Goal: Task Accomplishment & Management: Use online tool/utility

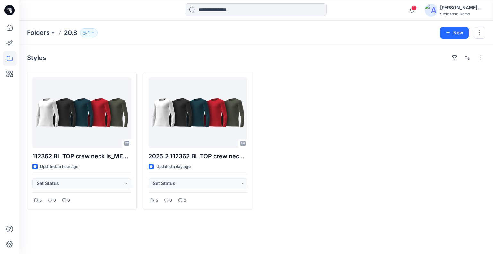
click at [453, 10] on div "[PERSON_NAME] Ashkenazi" at bounding box center [462, 8] width 45 height 8
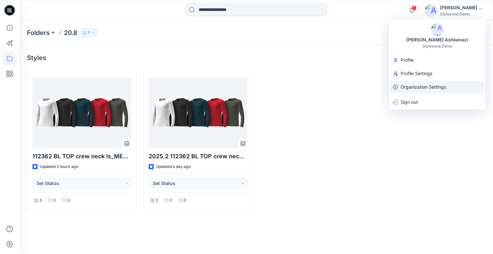
click at [436, 88] on p "Organization Settings" at bounding box center [424, 87] width 46 height 12
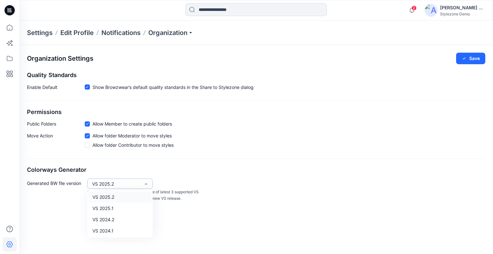
click at [103, 183] on div "VS 2025.2" at bounding box center [116, 183] width 48 height 7
click at [123, 205] on div "VS 2025.1" at bounding box center [120, 208] width 63 height 11
drag, startPoint x: 471, startPoint y: 59, endPoint x: 456, endPoint y: 63, distance: 15.9
click at [470, 59] on button "Save" at bounding box center [470, 59] width 29 height 12
click at [411, 10] on icon "button" at bounding box center [412, 10] width 12 height 13
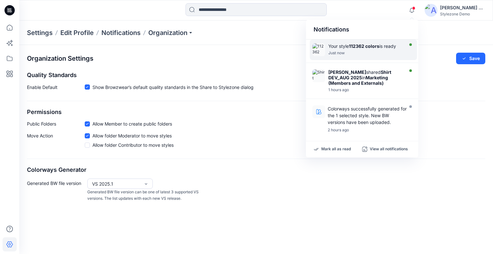
click at [380, 51] on div "Just now" at bounding box center [365, 53] width 74 height 4
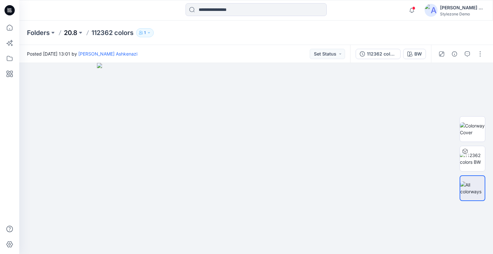
click at [71, 32] on p "20.8" at bounding box center [70, 32] width 13 height 9
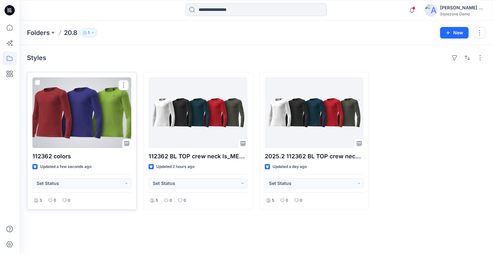
click at [67, 106] on div at bounding box center [81, 112] width 99 height 71
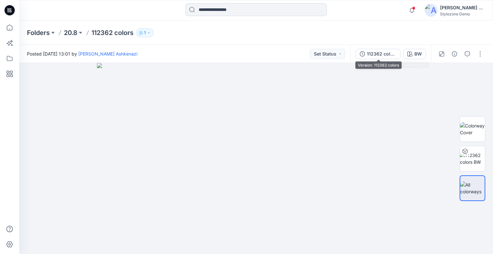
click at [388, 55] on div "112362 colors" at bounding box center [382, 53] width 30 height 7
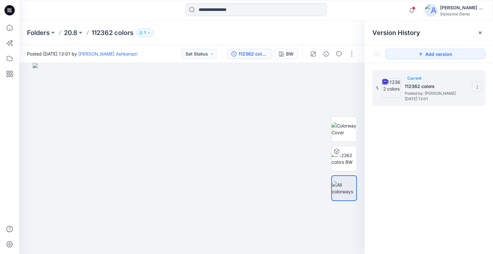
click at [479, 90] on section at bounding box center [477, 87] width 10 height 10
click at [437, 159] on div "1. Current 112362 colors Posted by: Yael Waitz Ashkenazi Thursday, August 21, 2…" at bounding box center [429, 163] width 128 height 200
click at [74, 33] on p "20.8" at bounding box center [70, 32] width 13 height 9
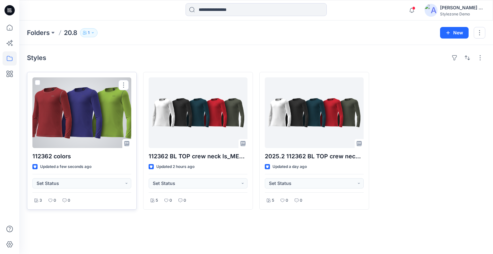
click at [37, 82] on span at bounding box center [37, 82] width 5 height 5
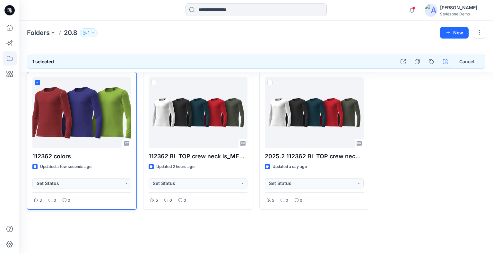
click at [444, 64] on icon "button" at bounding box center [445, 61] width 5 height 5
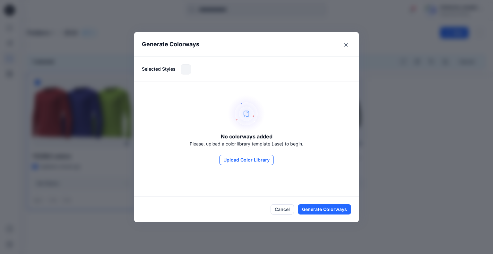
click at [234, 160] on button "Upload Color Library" at bounding box center [246, 160] width 55 height 10
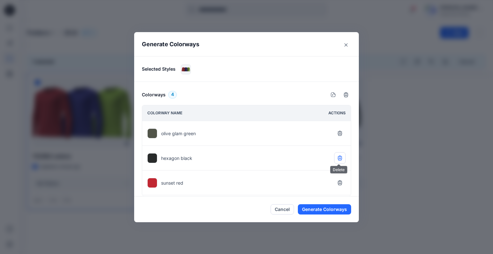
click at [341, 156] on icon "button" at bounding box center [339, 157] width 5 height 5
click at [341, 182] on icon "button" at bounding box center [340, 182] width 4 height 4
drag, startPoint x: 189, startPoint y: 191, endPoint x: 228, endPoint y: 188, distance: 39.6
click at [189, 190] on div "olive glam green sunset red" at bounding box center [246, 158] width 209 height 75
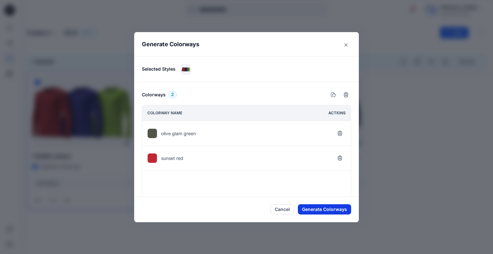
click at [324, 206] on button "Generate Colorways" at bounding box center [324, 209] width 53 height 10
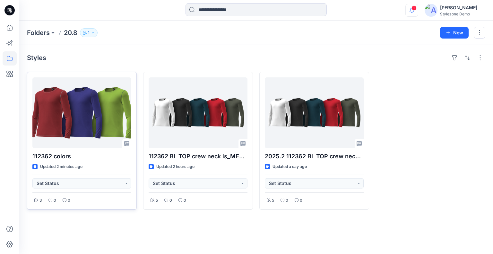
click at [410, 14] on icon "button" at bounding box center [412, 10] width 12 height 13
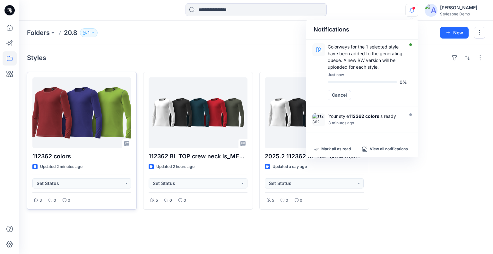
click at [248, 46] on div "Styles 112362 colors Updated 2 minutes ago Set Status 3 0 0 112362 BL TOP crew …" at bounding box center [256, 149] width 474 height 209
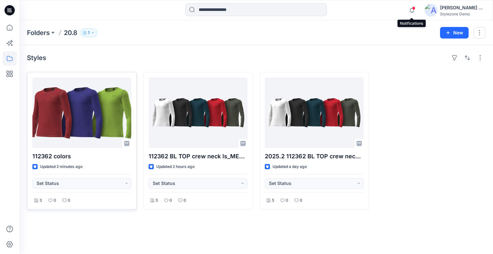
drag, startPoint x: 413, startPoint y: 13, endPoint x: 408, endPoint y: 25, distance: 13.5
click at [413, 13] on icon "button" at bounding box center [412, 10] width 12 height 13
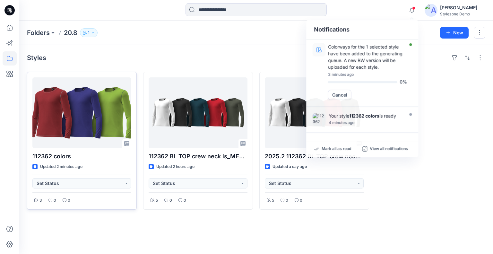
click at [267, 47] on div "Styles 112362 colors Updated 2 minutes ago Set Status 3 0 0 112362 BL TOP crew …" at bounding box center [256, 149] width 474 height 209
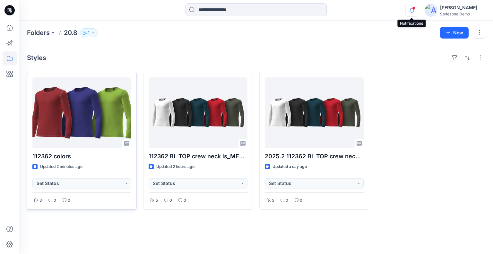
click at [414, 13] on icon "button" at bounding box center [412, 10] width 12 height 13
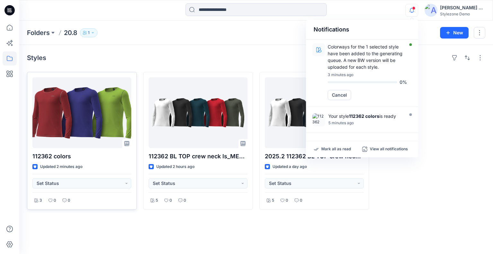
click at [264, 46] on div "Styles 112362 colors Updated 2 minutes ago Set Status 3 0 0 112362 BL TOP crew …" at bounding box center [256, 149] width 474 height 209
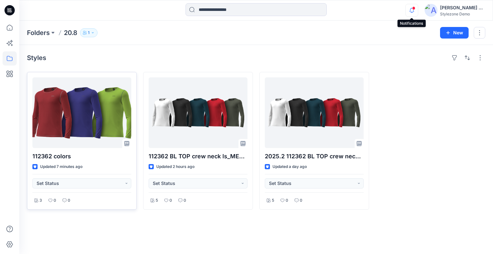
click at [412, 11] on icon "button" at bounding box center [412, 10] width 12 height 13
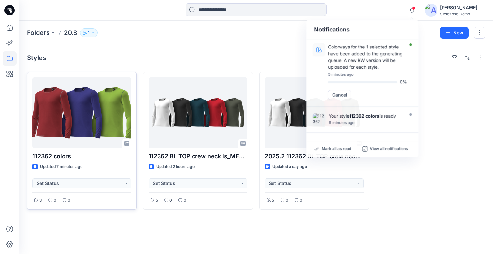
click at [442, 84] on div at bounding box center [431, 141] width 110 height 138
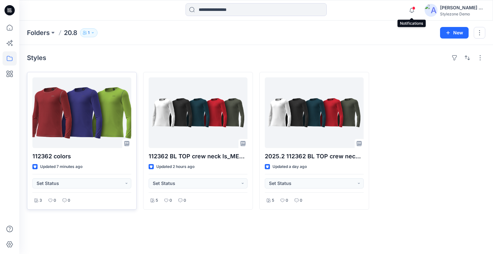
click at [414, 8] on span at bounding box center [413, 8] width 3 height 4
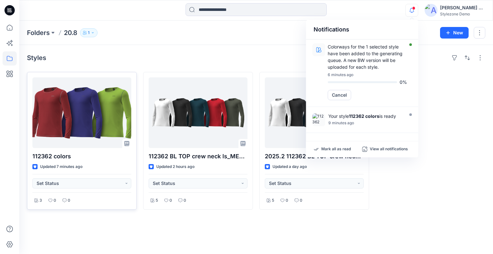
click at [260, 44] on div "Folders 20.8 1 New" at bounding box center [256, 33] width 474 height 24
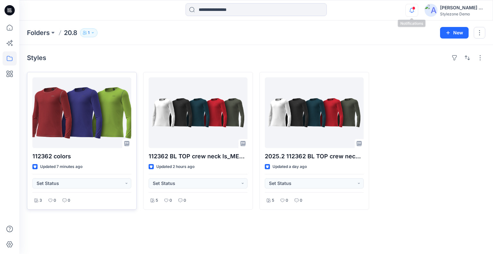
click at [411, 13] on icon "button" at bounding box center [412, 10] width 12 height 13
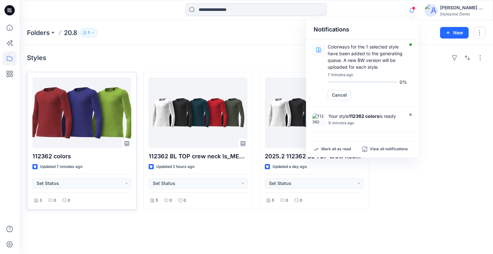
click at [266, 58] on div "Styles" at bounding box center [256, 58] width 458 height 10
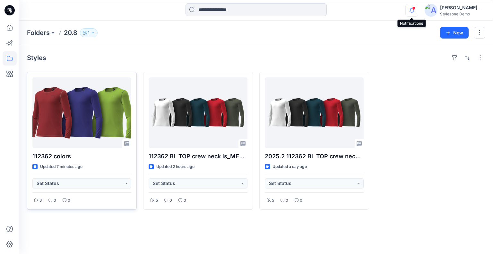
click at [412, 10] on icon "button" at bounding box center [412, 10] width 12 height 13
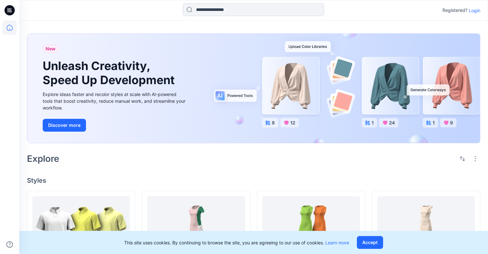
click at [477, 9] on p "Login" at bounding box center [475, 10] width 12 height 7
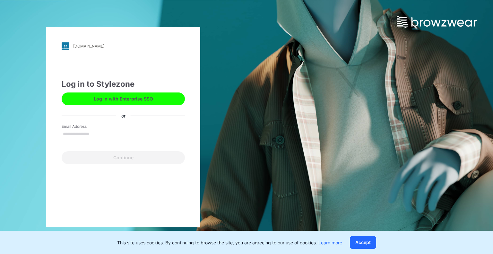
drag, startPoint x: 104, startPoint y: 137, endPoint x: 109, endPoint y: 141, distance: 6.2
click at [104, 137] on input "Email Address" at bounding box center [123, 134] width 123 height 10
click at [127, 133] on input "Email Address" at bounding box center [123, 134] width 123 height 10
type input "**********"
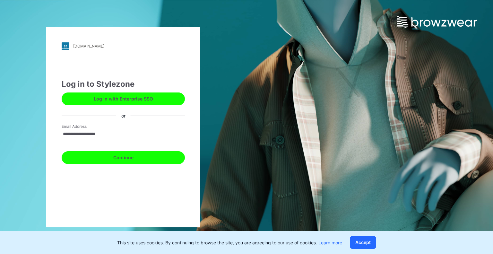
click at [116, 158] on button "Continue" at bounding box center [123, 157] width 123 height 13
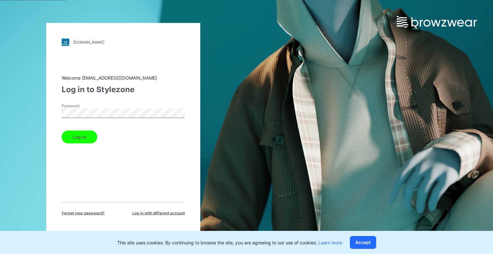
click at [62, 130] on button "Log in" at bounding box center [80, 136] width 36 height 13
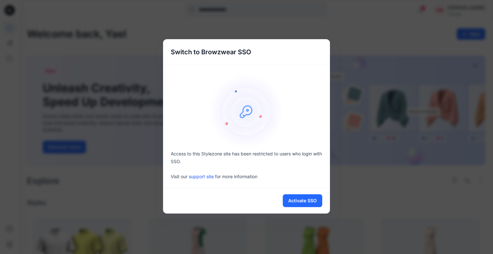
click at [86, 192] on div "Switch to Browzwear SSO Access to this Stylezone site has been restricted to us…" at bounding box center [246, 127] width 493 height 254
click at [120, 185] on div "Switch to Browzwear SSO Access to this Stylezone site has been restricted to us…" at bounding box center [246, 127] width 493 height 254
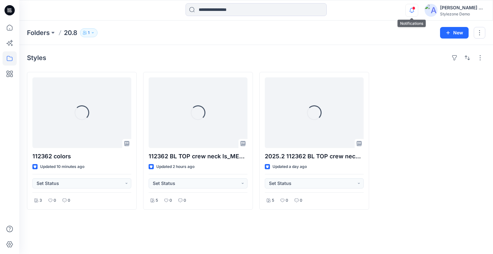
click at [412, 12] on icon "button" at bounding box center [412, 10] width 4 height 4
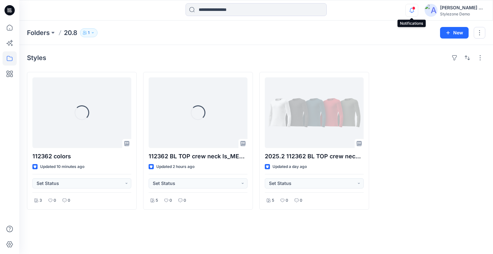
click at [415, 11] on icon "button" at bounding box center [412, 10] width 12 height 13
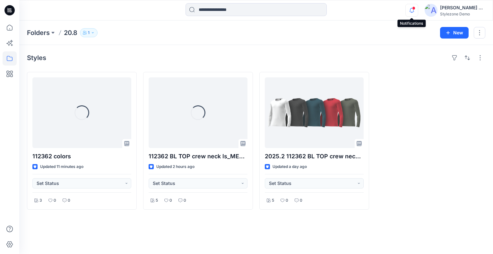
click at [413, 13] on icon "button" at bounding box center [412, 10] width 12 height 13
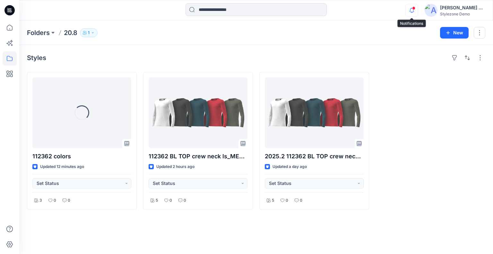
click at [413, 10] on icon "button" at bounding box center [412, 10] width 12 height 13
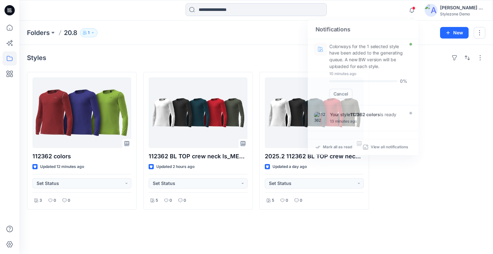
drag, startPoint x: 287, startPoint y: 58, endPoint x: 308, endPoint y: 3, distance: 58.9
click at [287, 57] on div "Styles" at bounding box center [256, 58] width 458 height 10
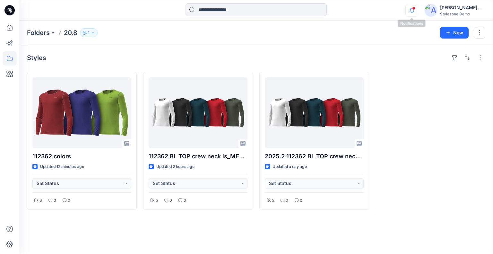
click at [409, 14] on icon "button" at bounding box center [412, 10] width 12 height 13
click at [456, 8] on div "[PERSON_NAME] Ashkenazi" at bounding box center [462, 8] width 45 height 8
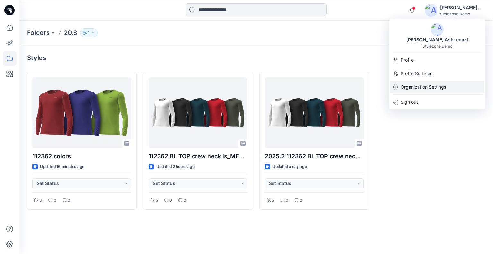
click at [435, 84] on p "Organization Settings" at bounding box center [424, 87] width 46 height 12
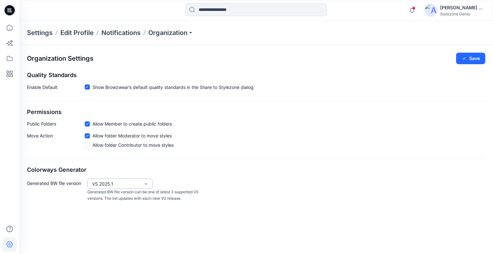
click at [111, 182] on div "VS 2025.1" at bounding box center [116, 183] width 48 height 7
click at [117, 196] on div "VS 2025.2" at bounding box center [120, 196] width 63 height 11
click at [481, 58] on button "Save" at bounding box center [470, 59] width 29 height 12
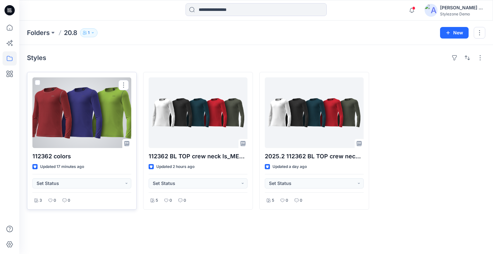
click at [40, 80] on label at bounding box center [37, 82] width 5 height 5
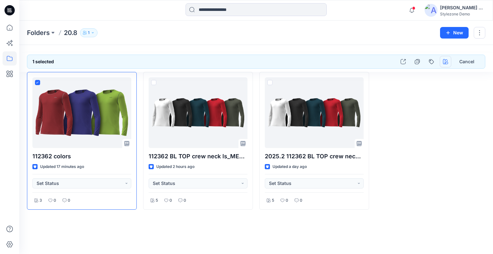
click at [444, 61] on icon "button" at bounding box center [445, 61] width 5 height 5
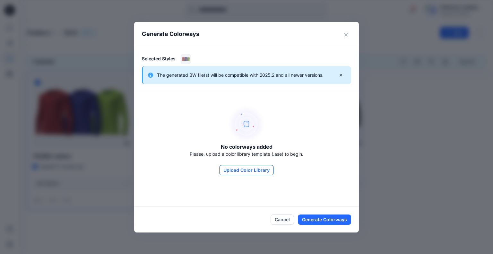
click at [258, 174] on button "Upload Color Library" at bounding box center [246, 170] width 55 height 10
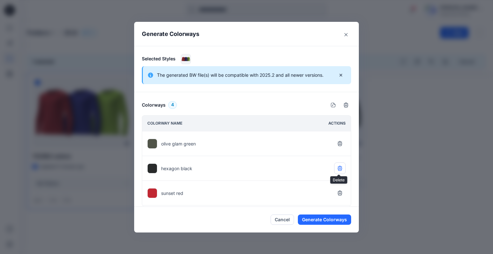
click at [341, 166] on icon "button" at bounding box center [340, 168] width 4 height 4
click at [342, 191] on icon "button" at bounding box center [340, 192] width 4 height 4
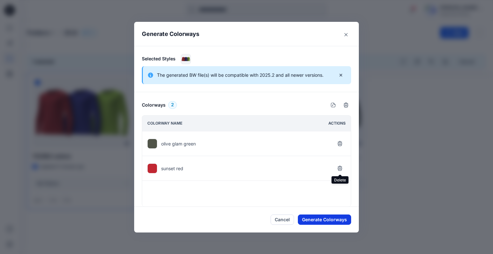
click at [334, 218] on button "Generate Colorways" at bounding box center [324, 219] width 53 height 10
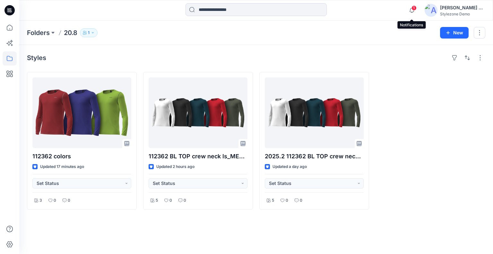
click at [415, 9] on span "1" at bounding box center [414, 7] width 5 height 5
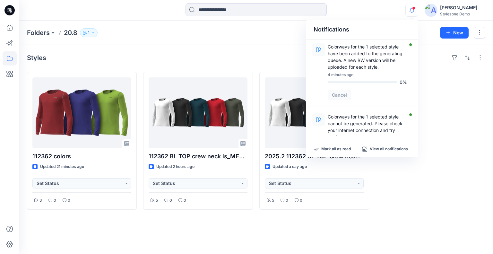
click at [279, 64] on div "Styles 112362 colors Updated 21 minutes ago Set Status 3 0 0 112362 BL TOP crew…" at bounding box center [256, 149] width 474 height 209
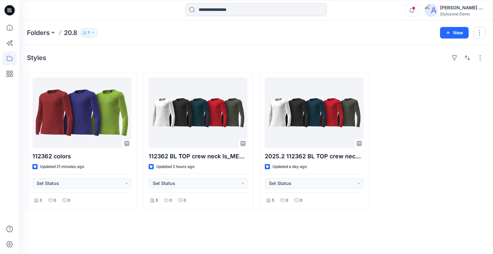
click at [412, 12] on icon "button" at bounding box center [412, 10] width 4 height 4
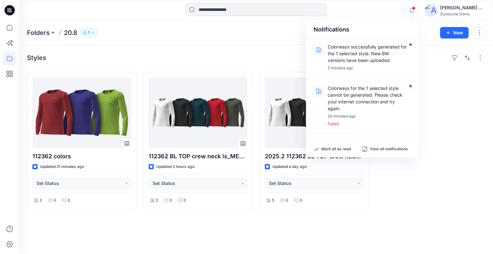
click at [222, 50] on div "Styles 112362 colors Updated 21 minutes ago Set Status 3 0 0 112362 BL TOP crew…" at bounding box center [256, 149] width 474 height 209
